Goal: Task Accomplishment & Management: Manage account settings

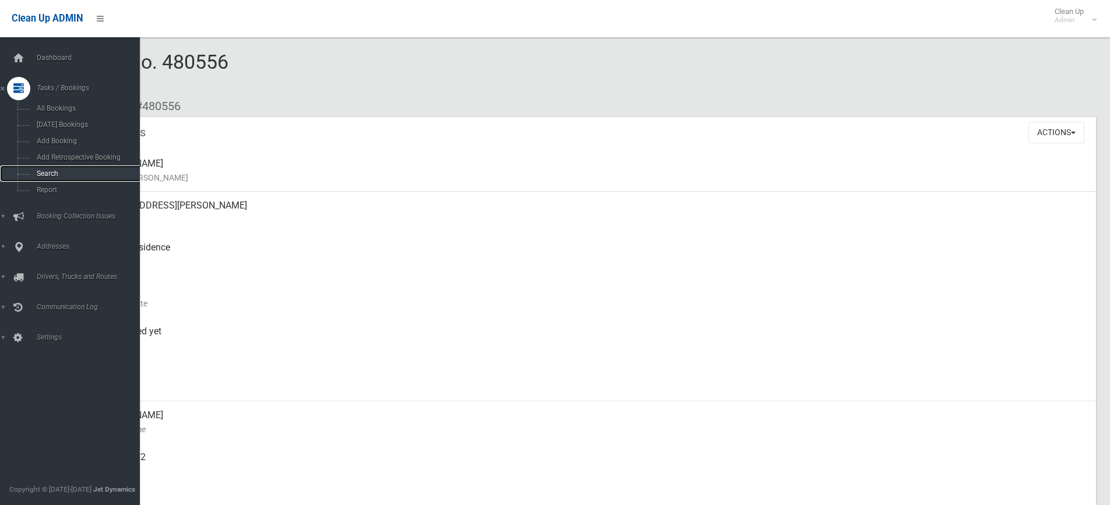
click at [38, 171] on span "Search" at bounding box center [85, 173] width 105 height 8
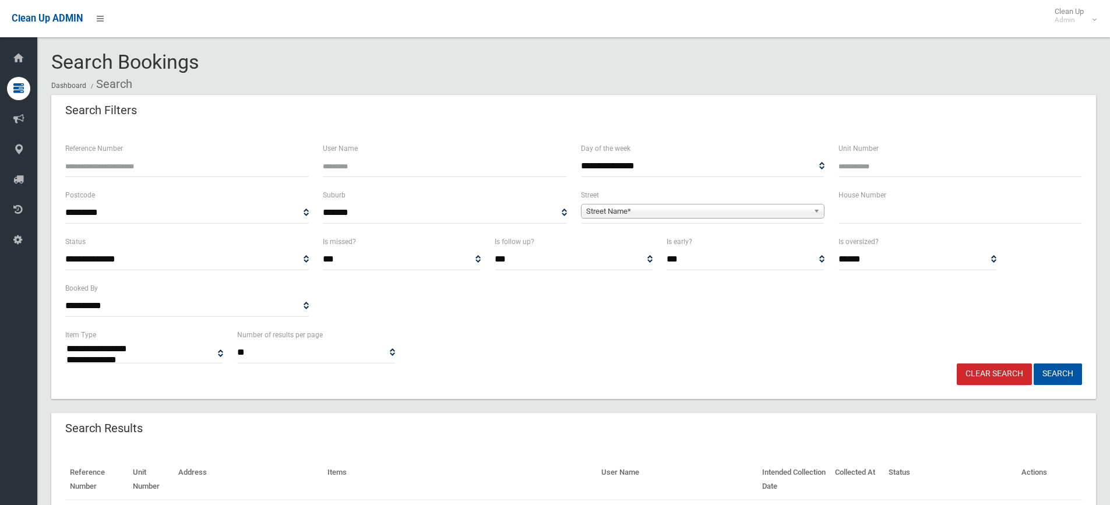
select select
click at [882, 218] on input "text" at bounding box center [959, 213] width 243 height 22
type input "****"
click at [819, 210] on b at bounding box center [818, 210] width 10 height 13
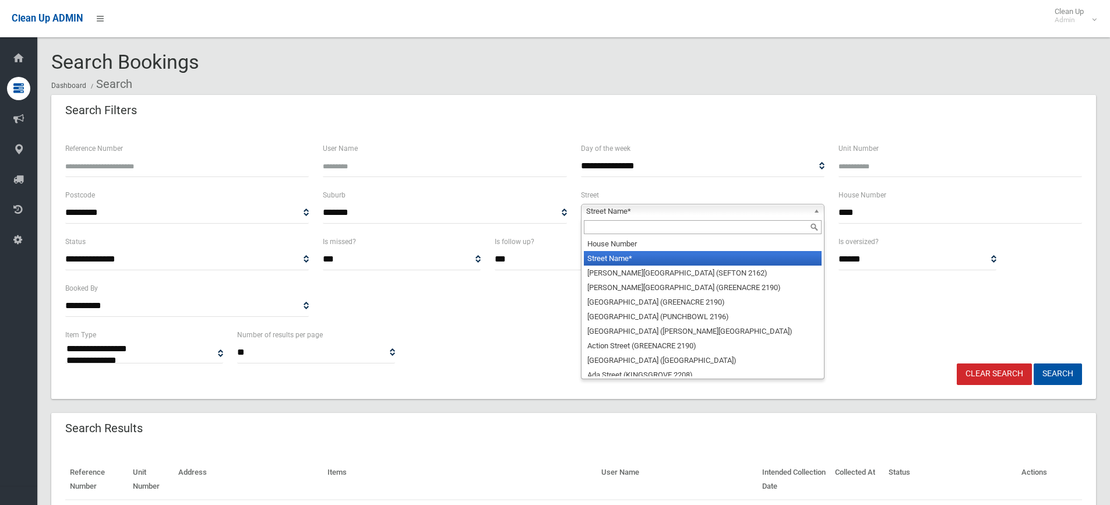
click at [744, 231] on input "text" at bounding box center [703, 227] width 238 height 14
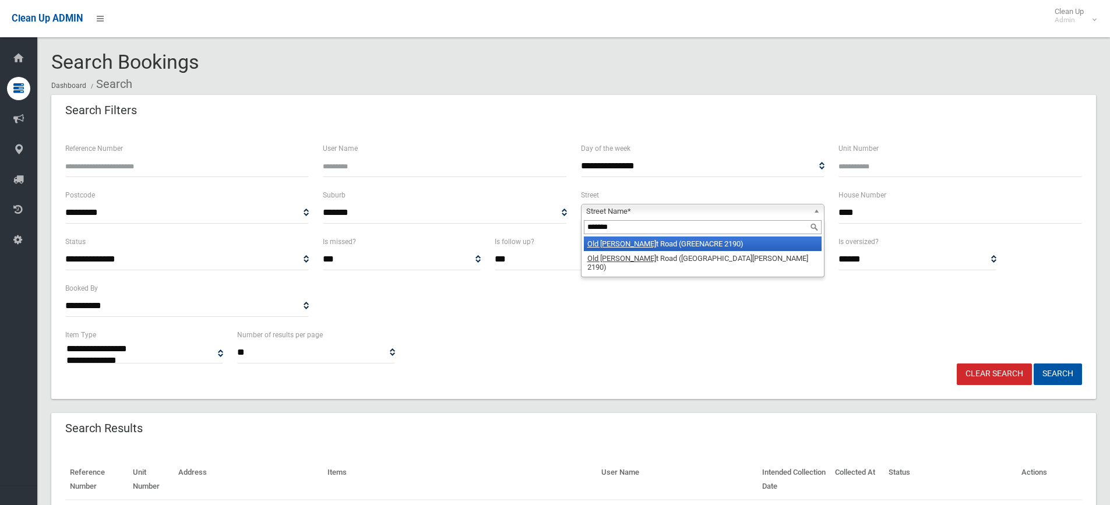
type input "*******"
click at [736, 242] on li "Old Ken t Road (GREENACRE 2190)" at bounding box center [703, 243] width 238 height 15
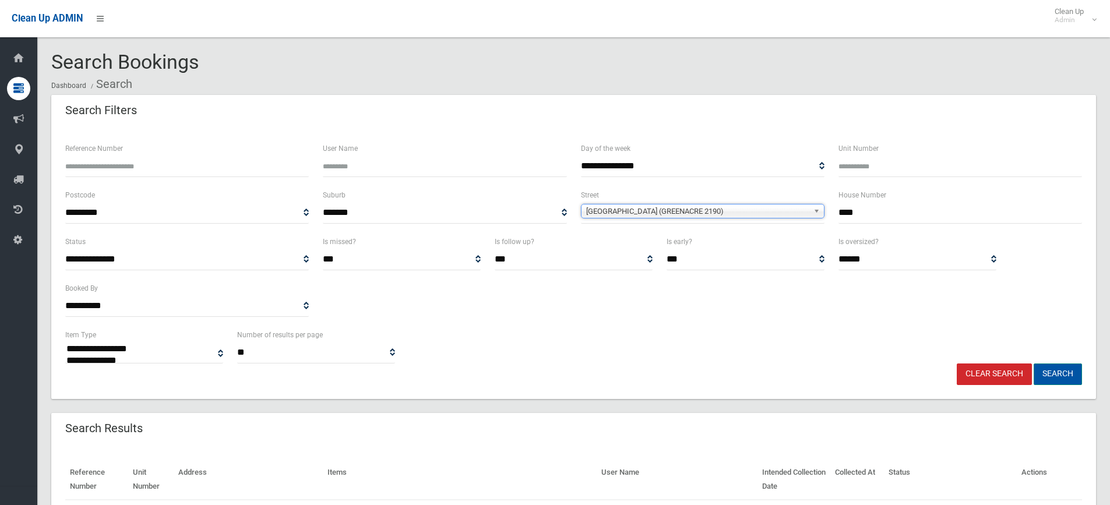
click at [1060, 377] on button "Search" at bounding box center [1057, 374] width 48 height 22
select select
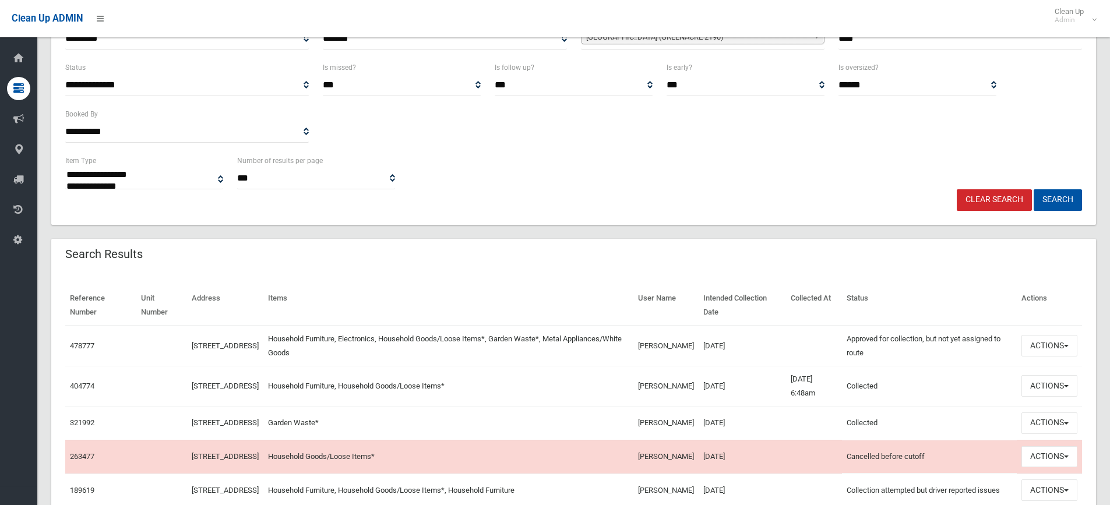
scroll to position [176, 0]
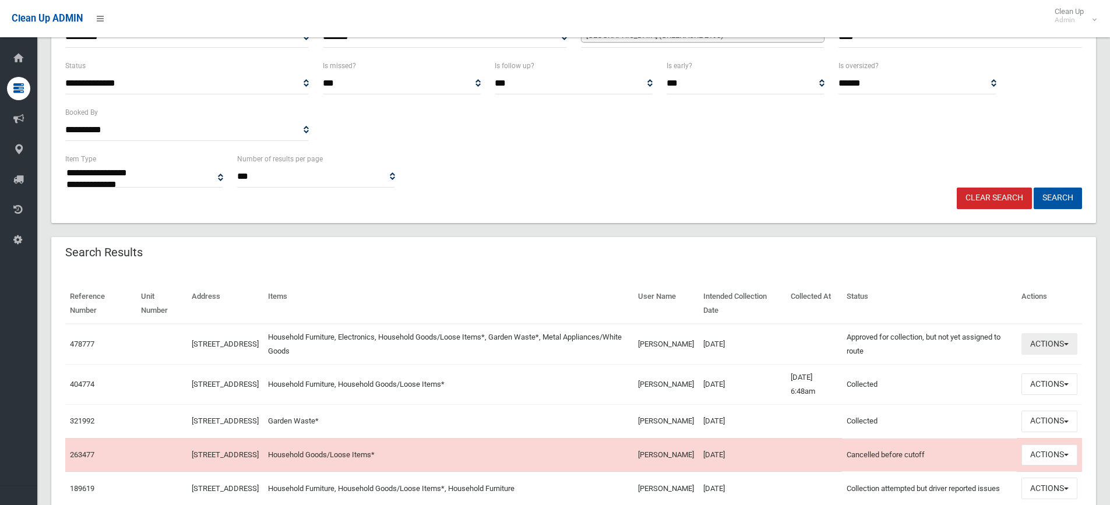
click at [1069, 342] on button "Actions" at bounding box center [1049, 344] width 56 height 22
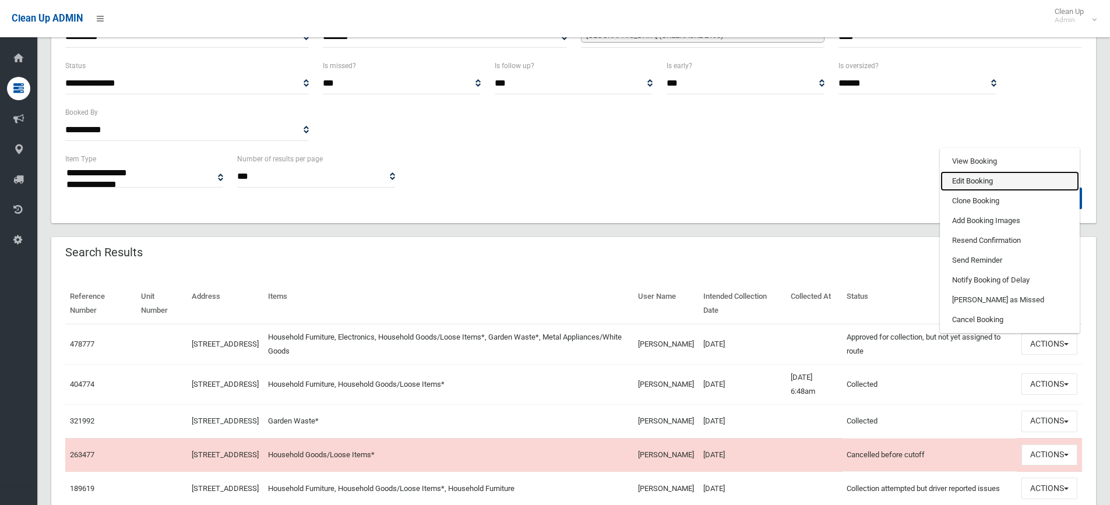
click at [985, 184] on link "Edit Booking" at bounding box center [1009, 181] width 139 height 20
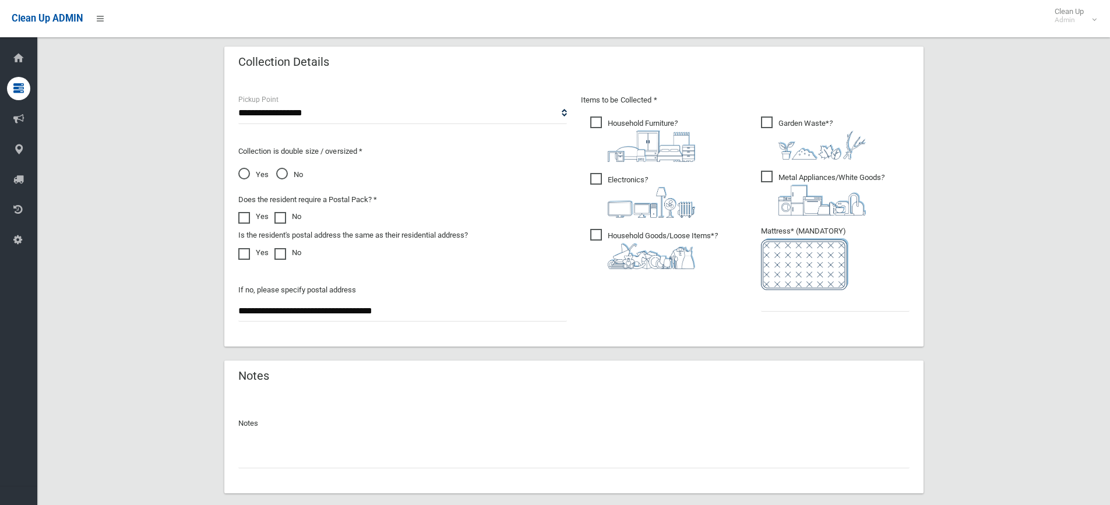
scroll to position [582, 0]
click at [824, 305] on input "text" at bounding box center [835, 300] width 149 height 22
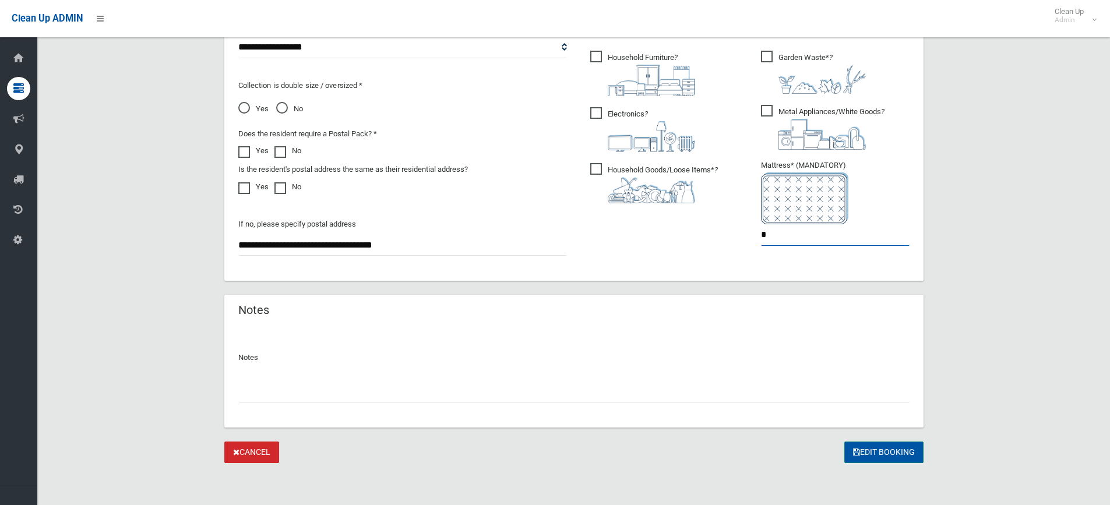
type input "*"
click at [877, 454] on button "Edit Booking" at bounding box center [883, 452] width 79 height 22
